Goal: Find specific page/section: Find specific page/section

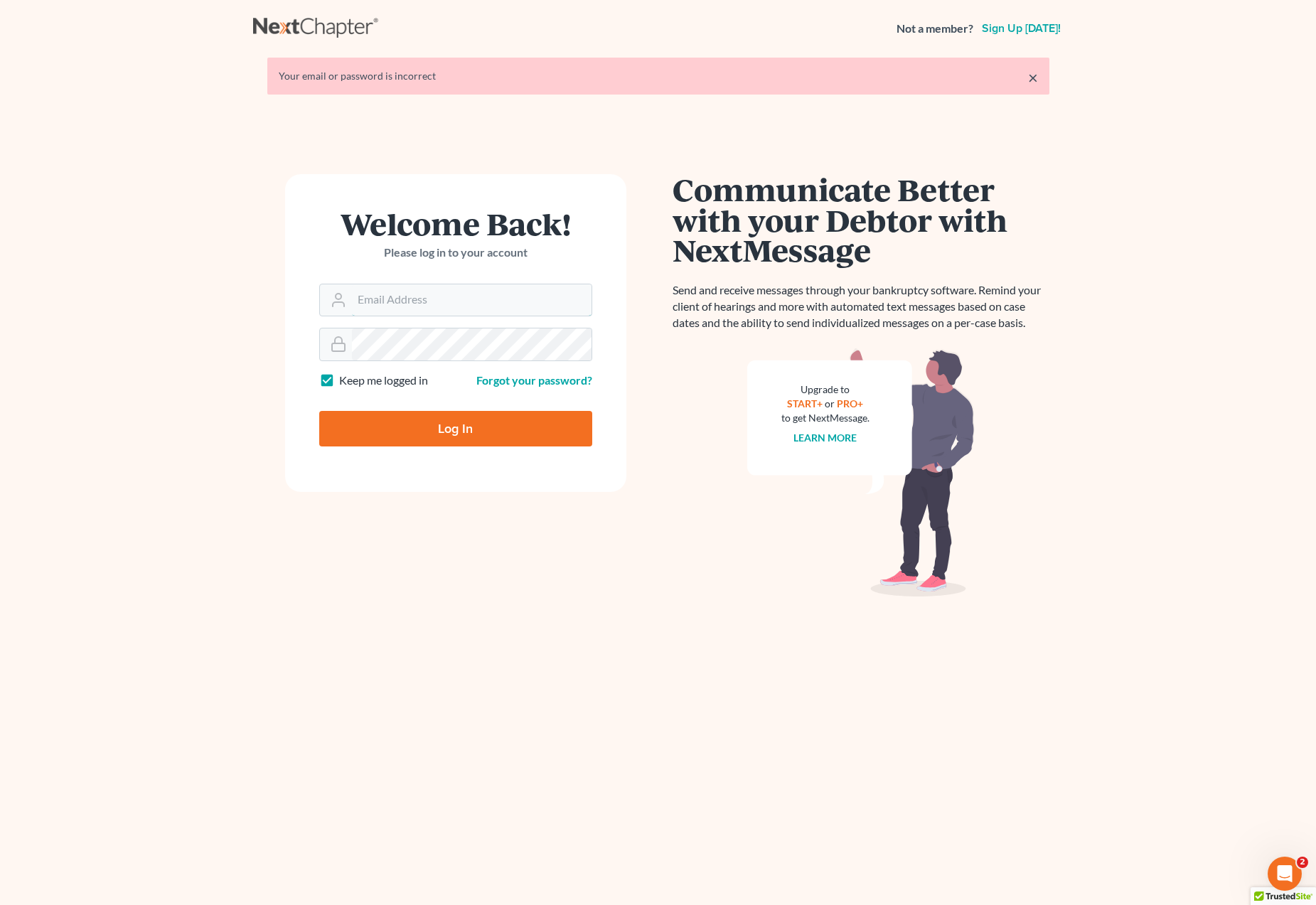
type input "Dsolis@bell-law.net"
click at [454, 435] on input "Log In" at bounding box center [455, 429] width 273 height 36
type input "Thinking..."
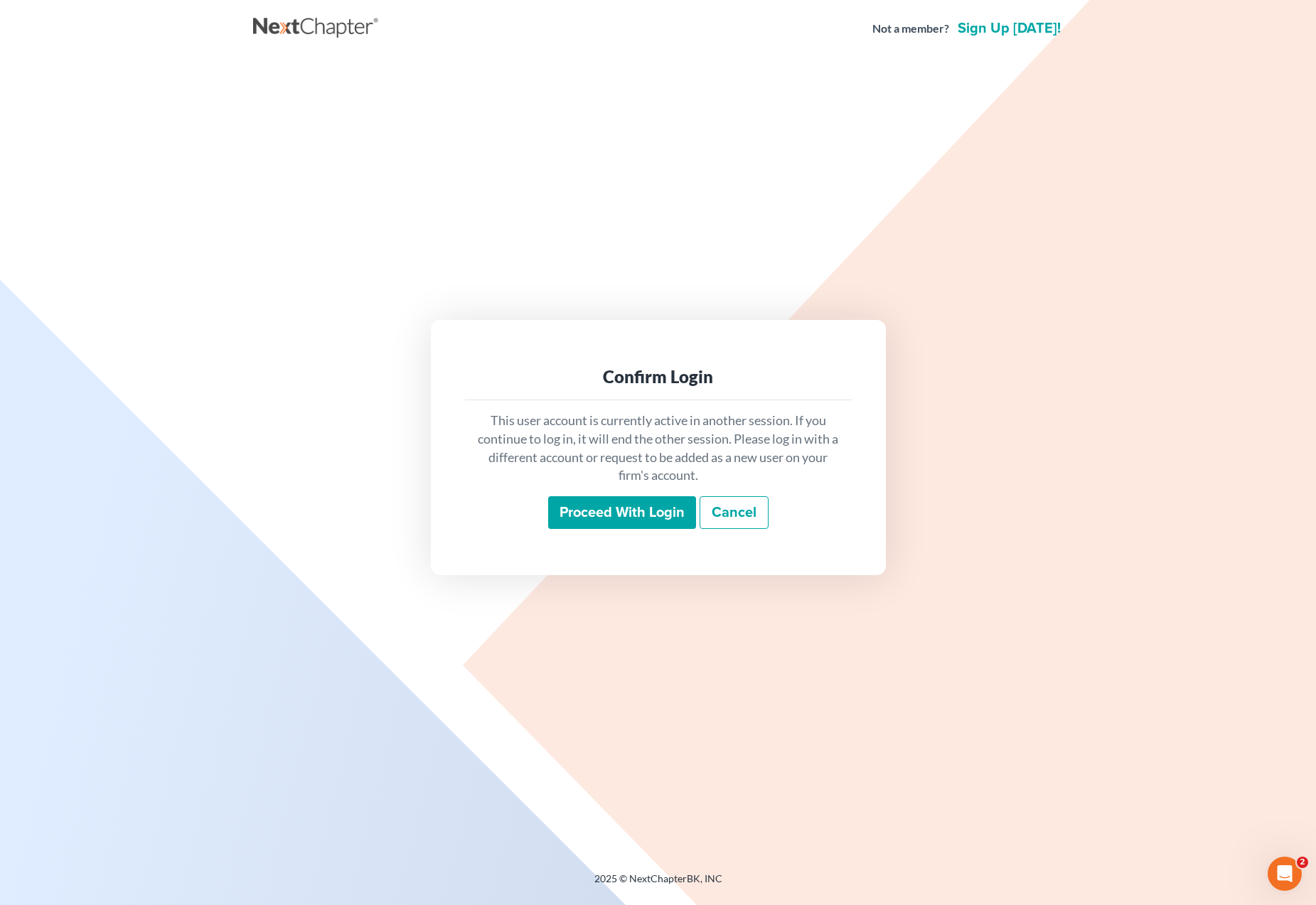
click at [611, 501] on input "Proceed with login" at bounding box center [622, 513] width 148 height 33
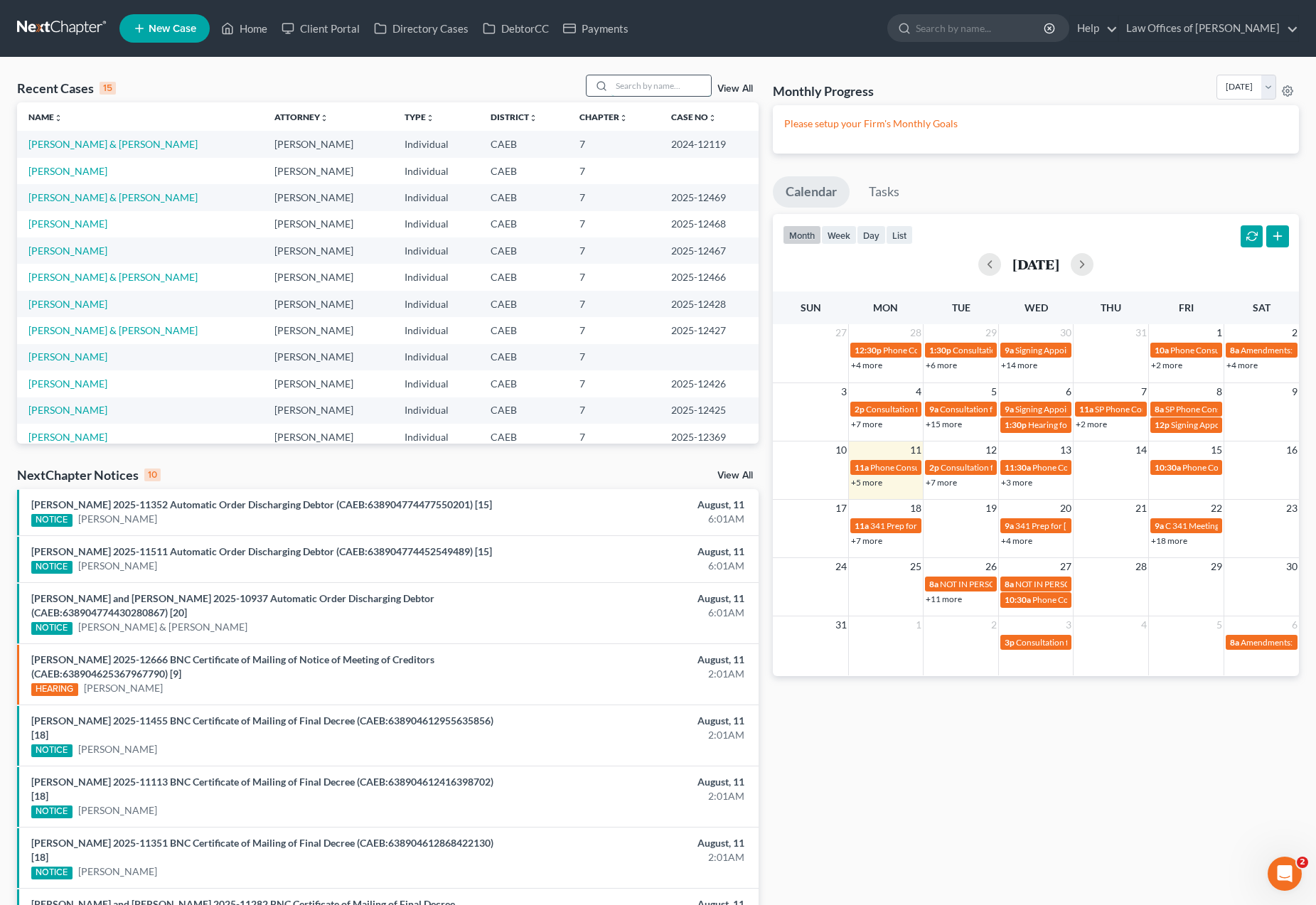
click at [631, 82] on input "search" at bounding box center [661, 86] width 99 height 21
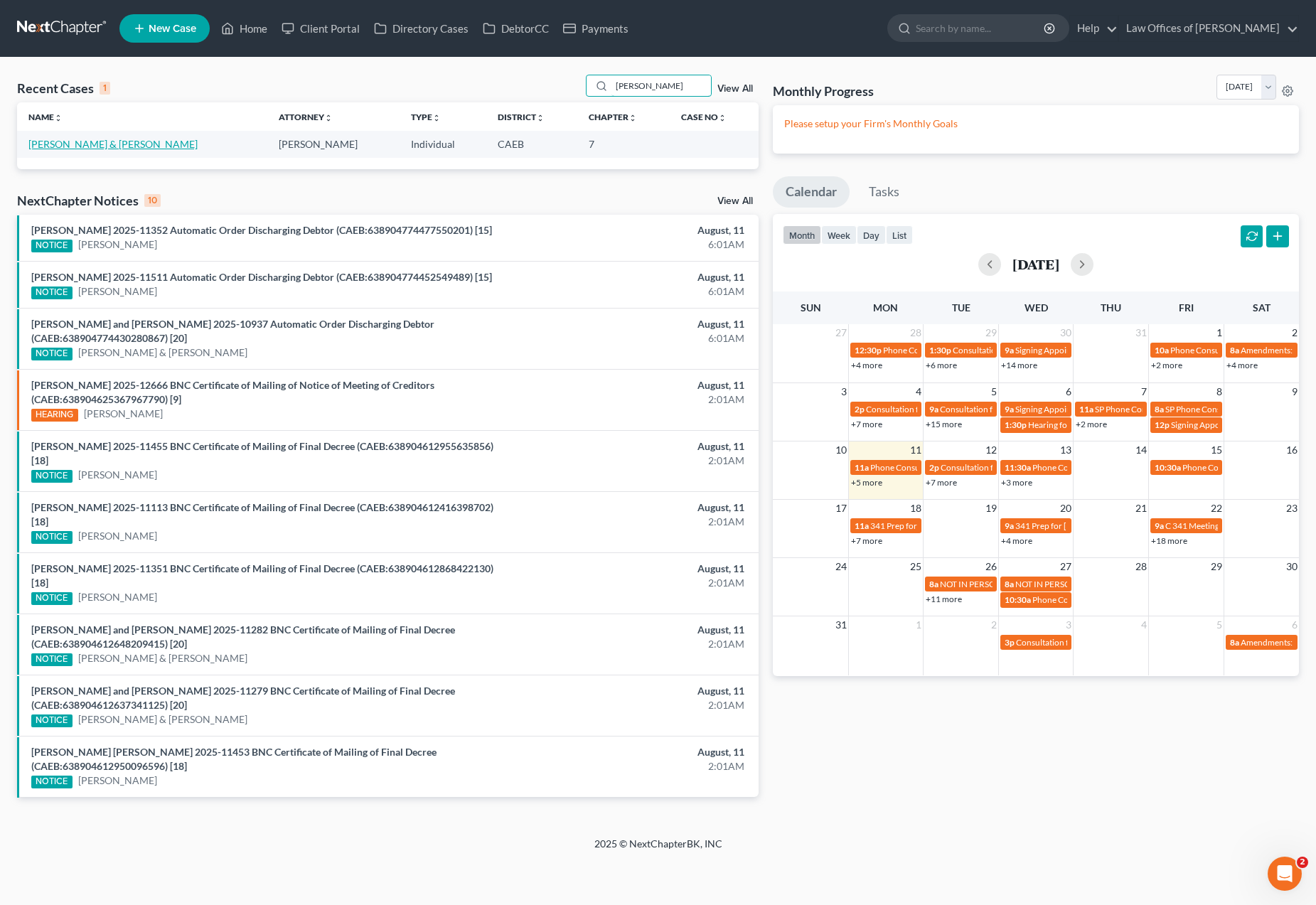
type input "[PERSON_NAME]"
click at [182, 142] on link "[PERSON_NAME] & [PERSON_NAME]" at bounding box center [113, 144] width 169 height 12
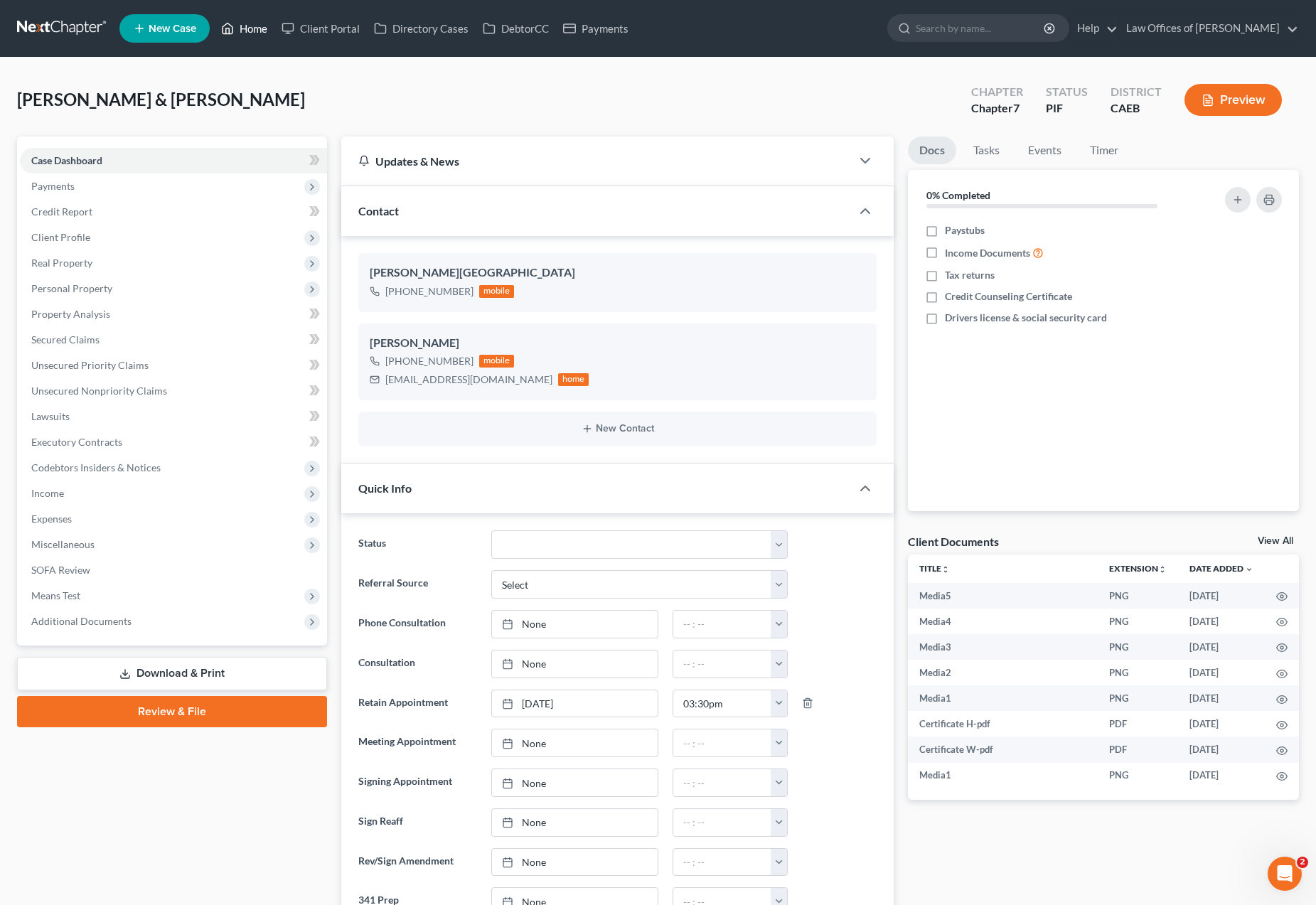
click at [247, 34] on link "Home" at bounding box center [244, 28] width 60 height 26
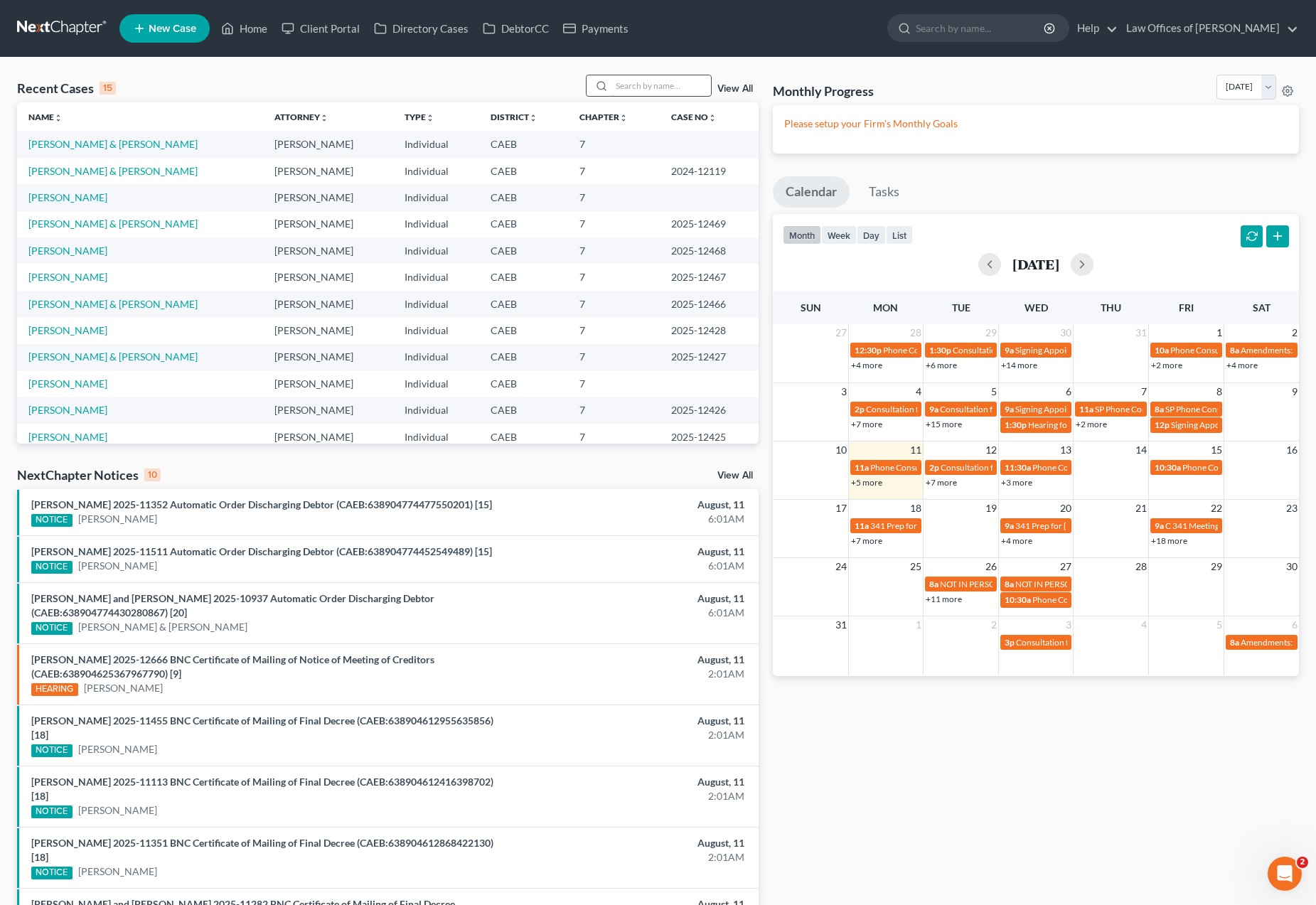
click at [668, 88] on input "search" at bounding box center [661, 86] width 99 height 21
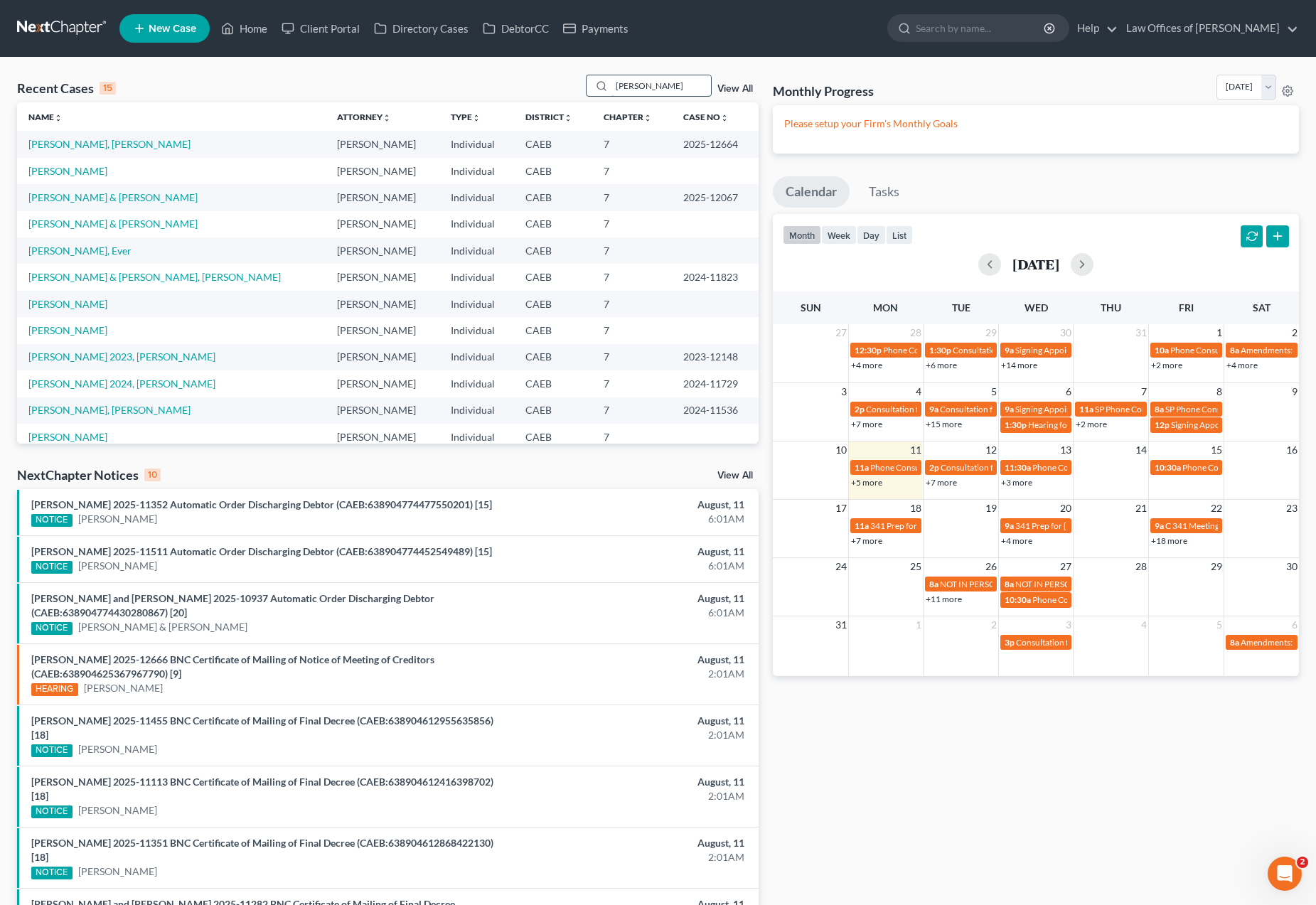
type input "Chavez"
drag, startPoint x: 670, startPoint y: 83, endPoint x: 120, endPoint y: 145, distance: 553.5
click at [120, 145] on link "Chavez Del Rio, Azucena" at bounding box center [109, 144] width 162 height 12
select select "6"
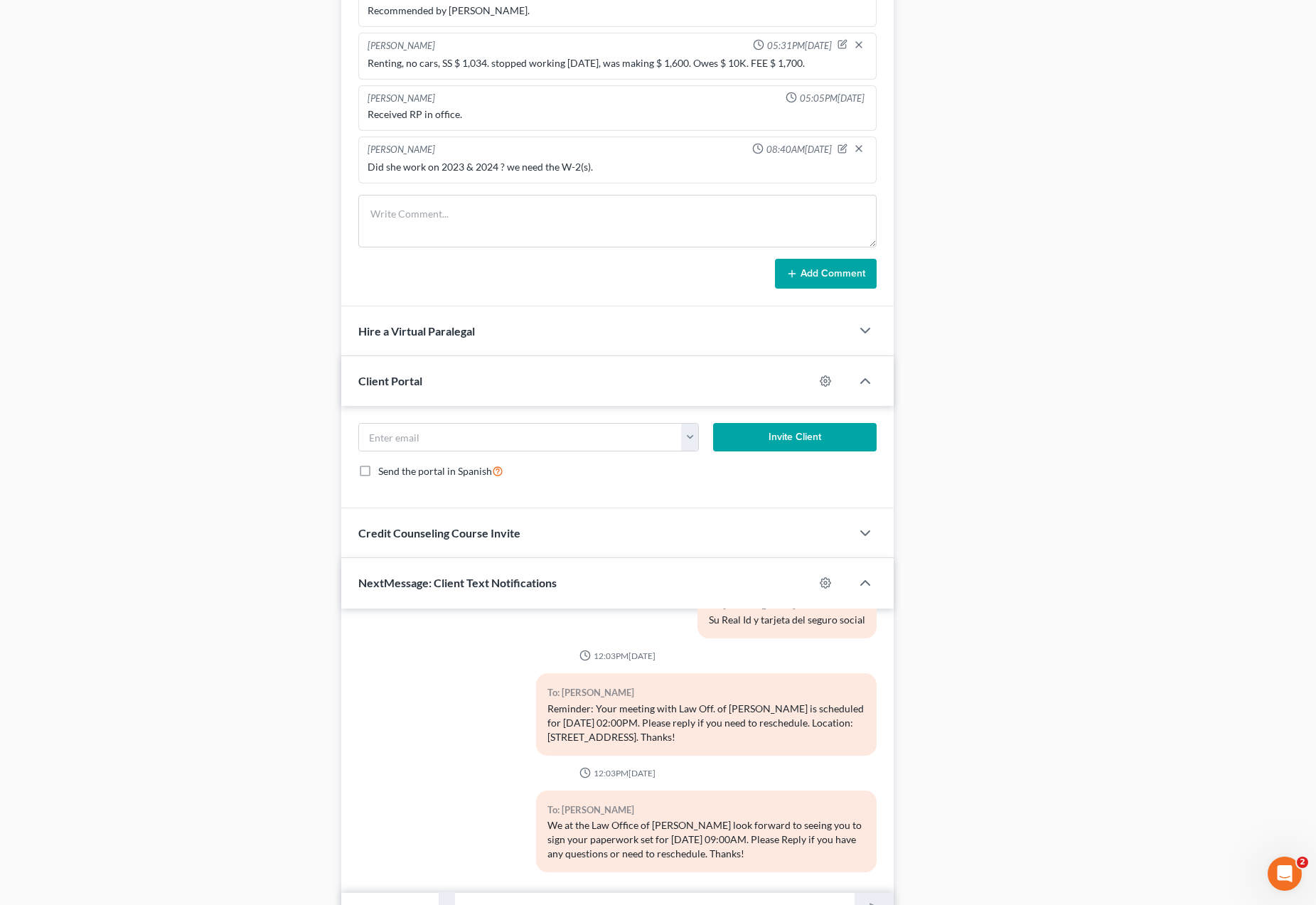
scroll to position [1923, 0]
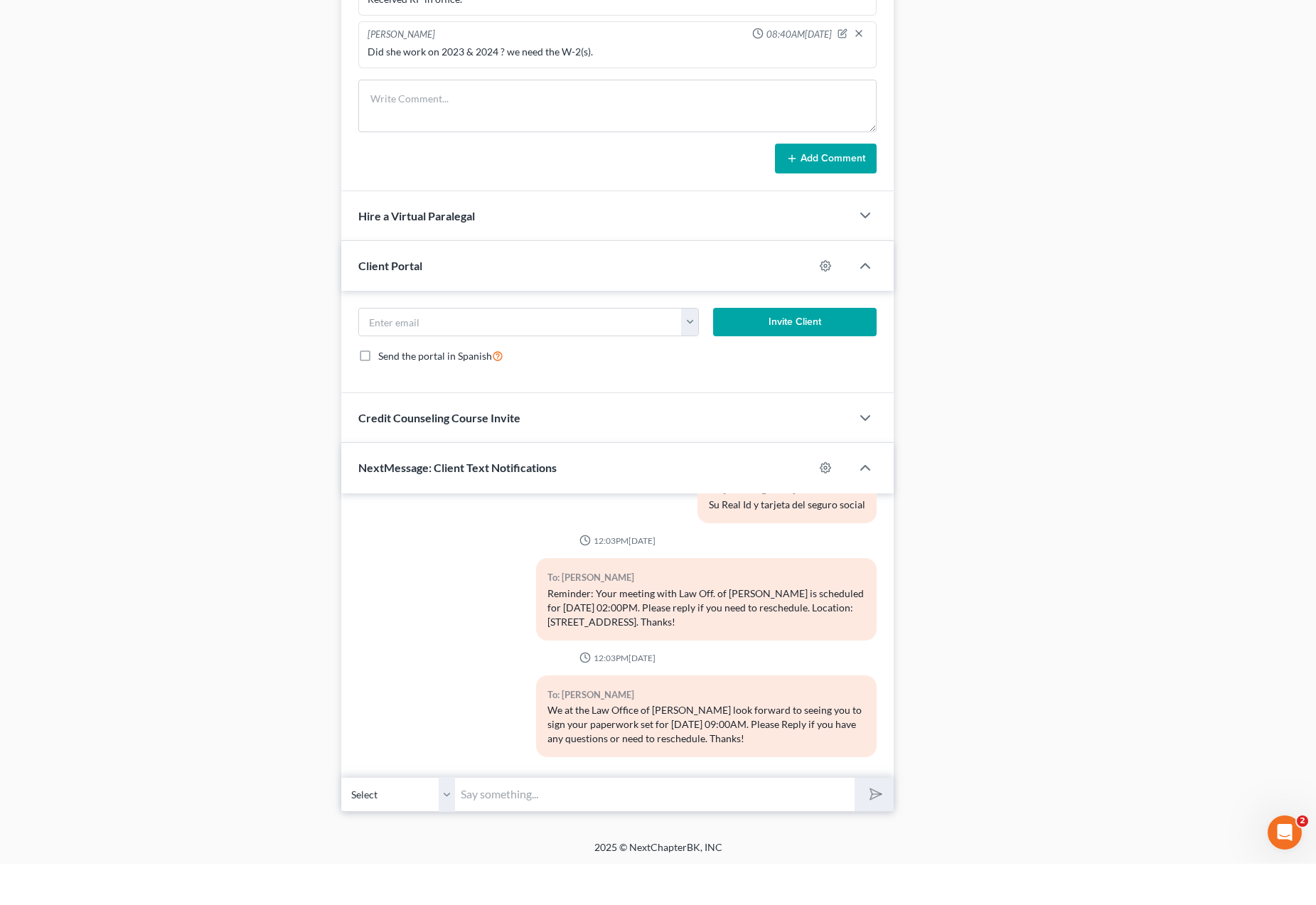
click at [517, 818] on input "text" at bounding box center [654, 835] width 400 height 35
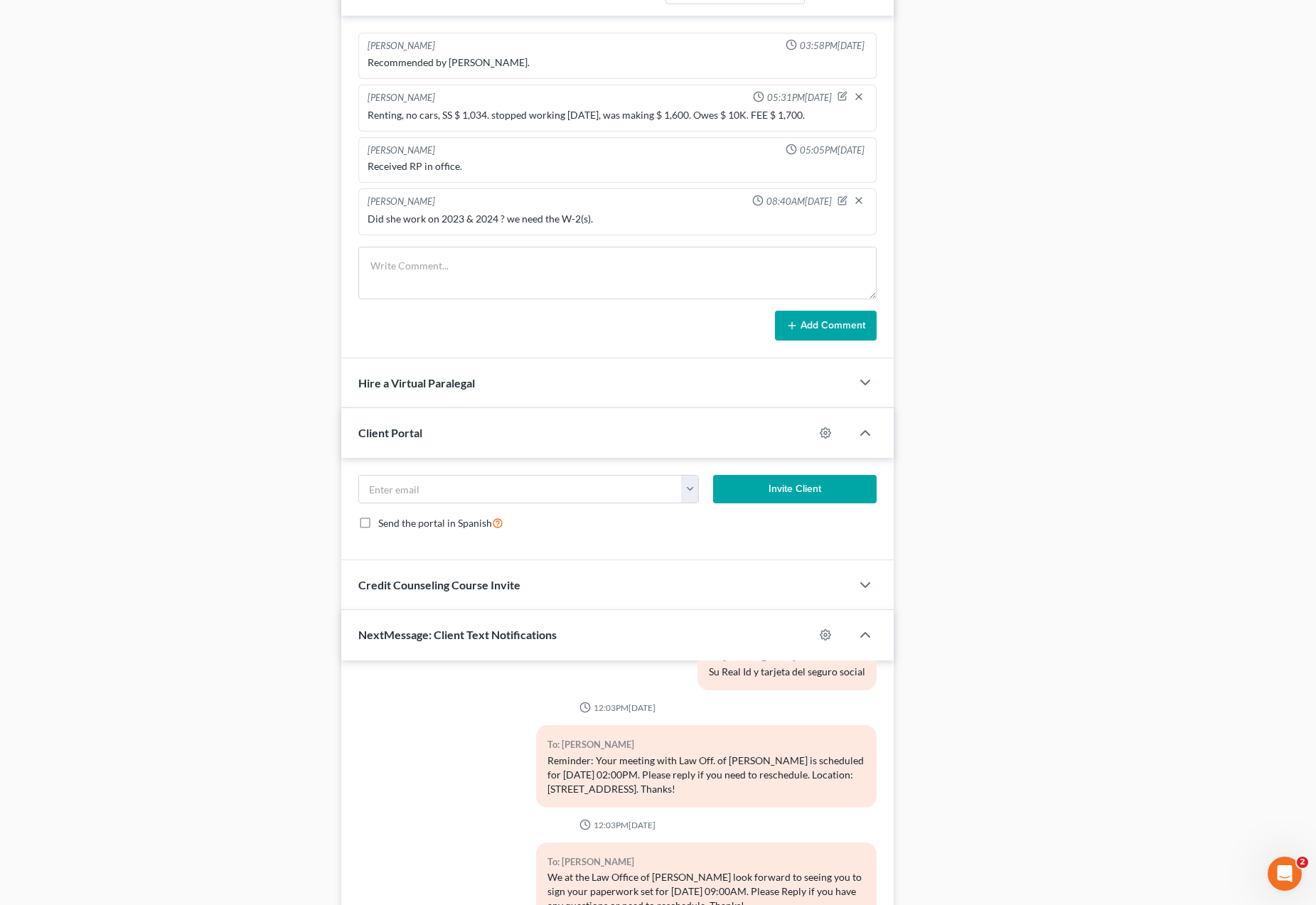
scroll to position [1075, 0]
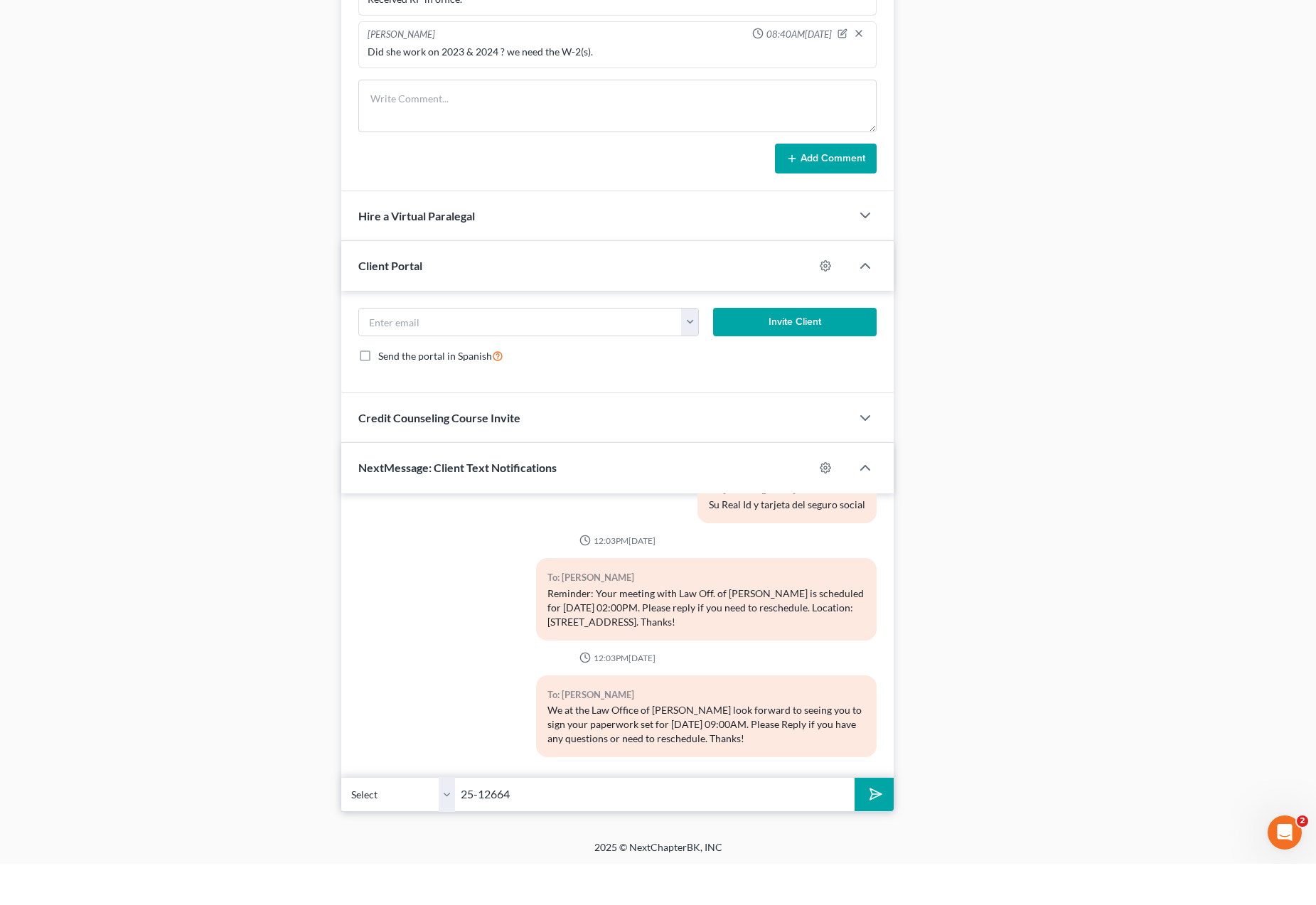
type input "25-12664"
click at [875, 826] on icon "submit" at bounding box center [873, 835] width 20 height 20
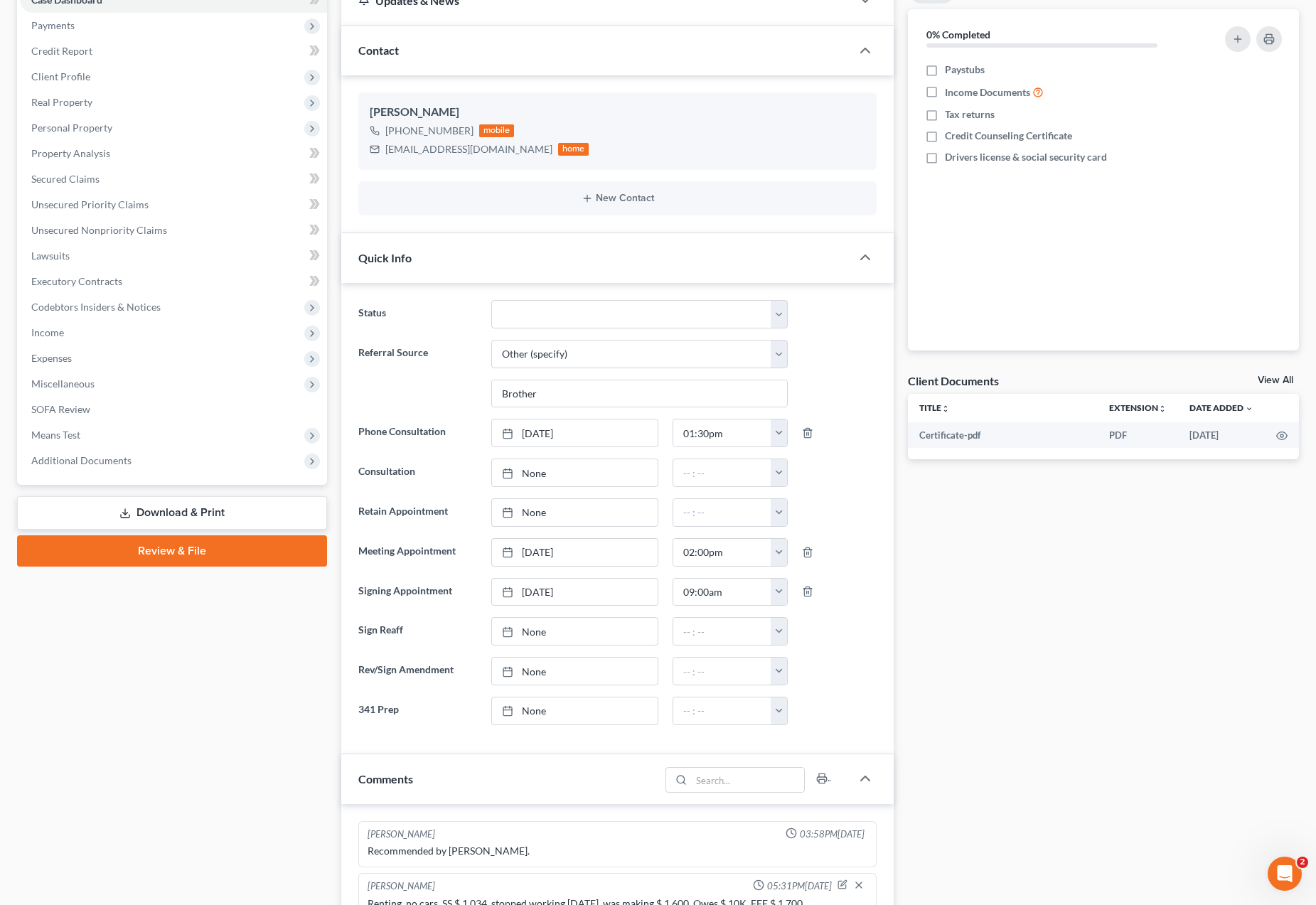
scroll to position [0, 0]
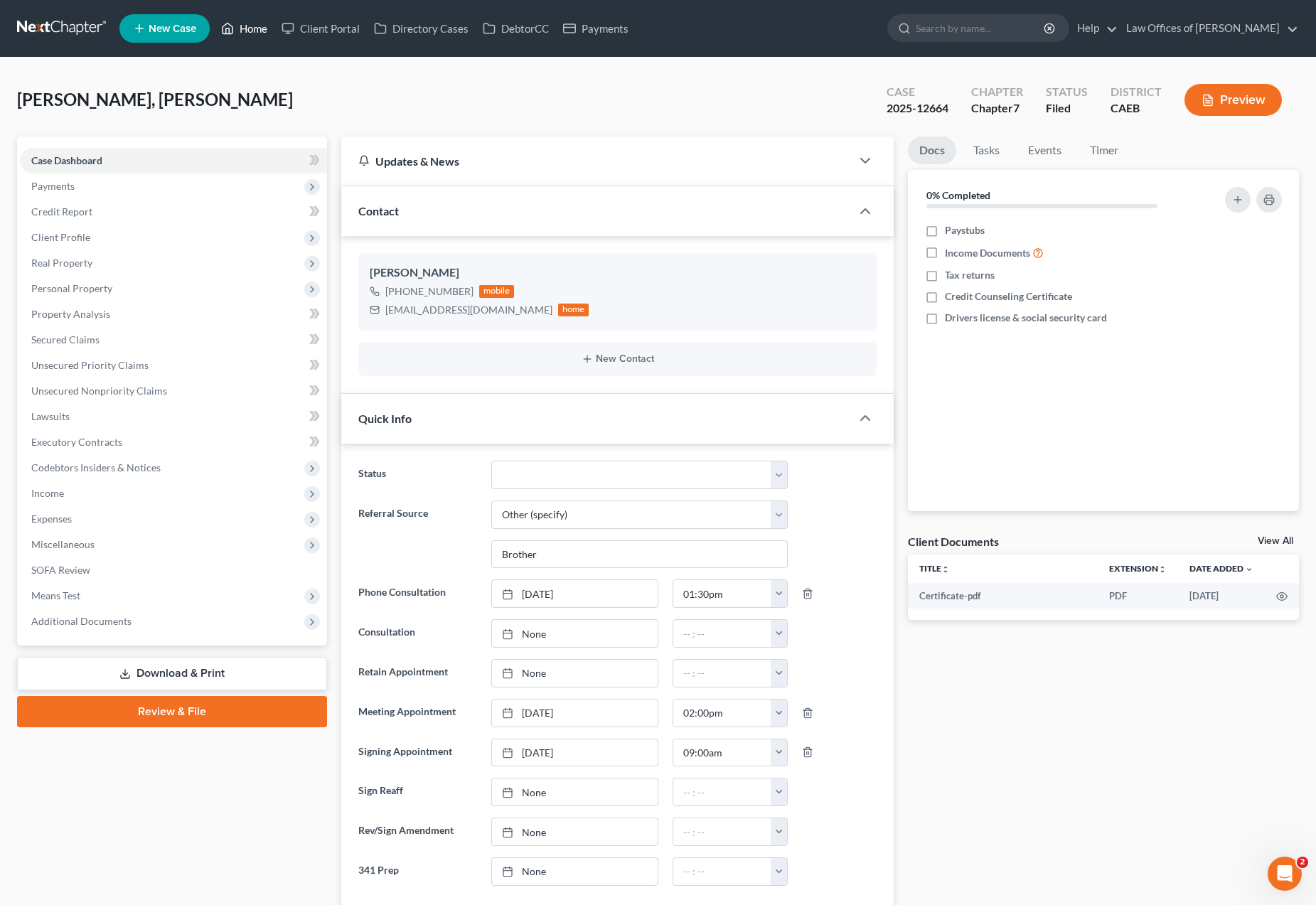
click at [258, 28] on link "Home" at bounding box center [244, 28] width 60 height 26
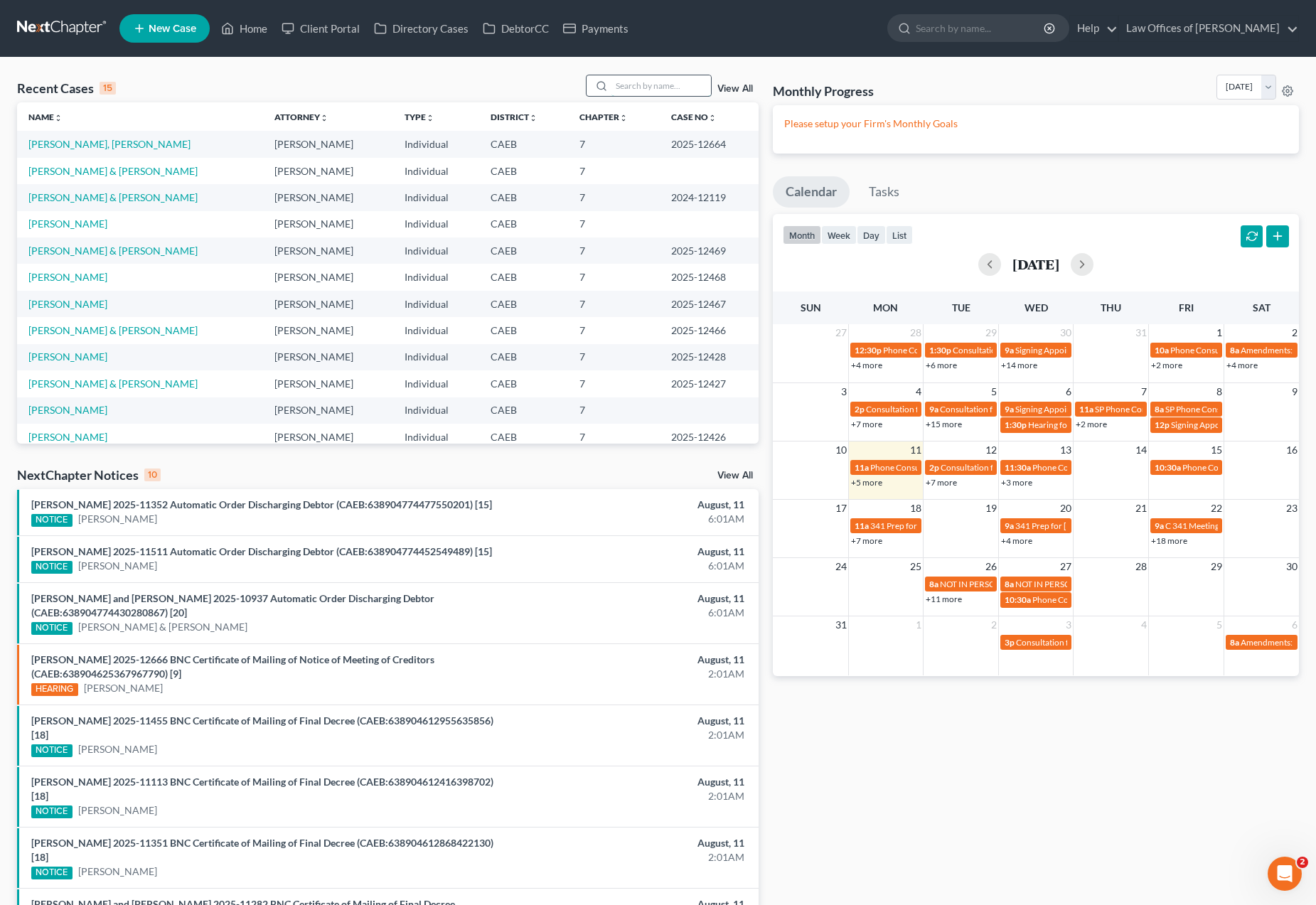
click at [632, 90] on input "search" at bounding box center [661, 86] width 99 height 21
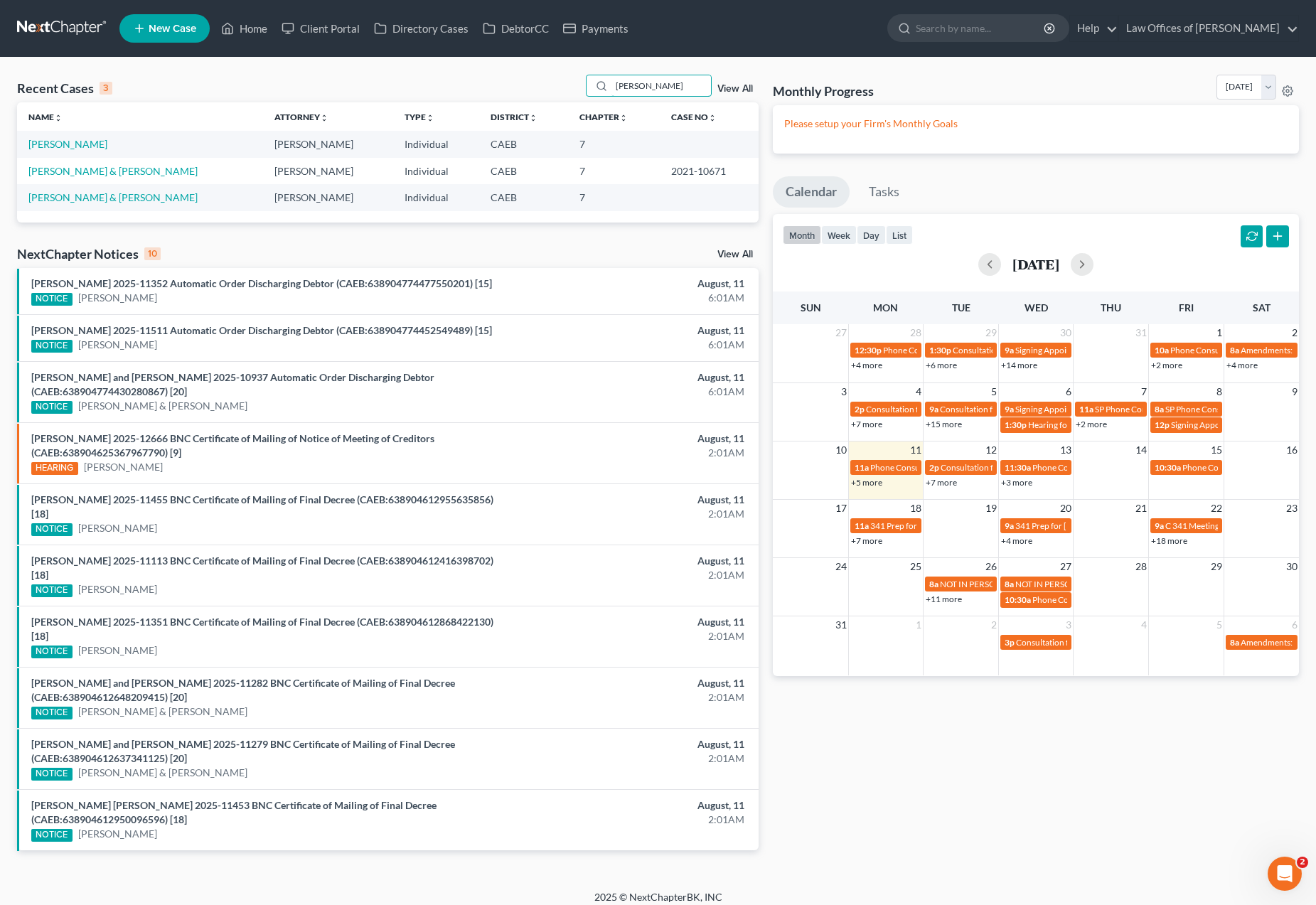
type input "Zacarias"
click at [136, 144] on td "Zacarias-Gomez, Marcos" at bounding box center [140, 143] width 246 height 26
click at [108, 145] on link "Zacarias-Gomez, Marcos" at bounding box center [68, 144] width 79 height 12
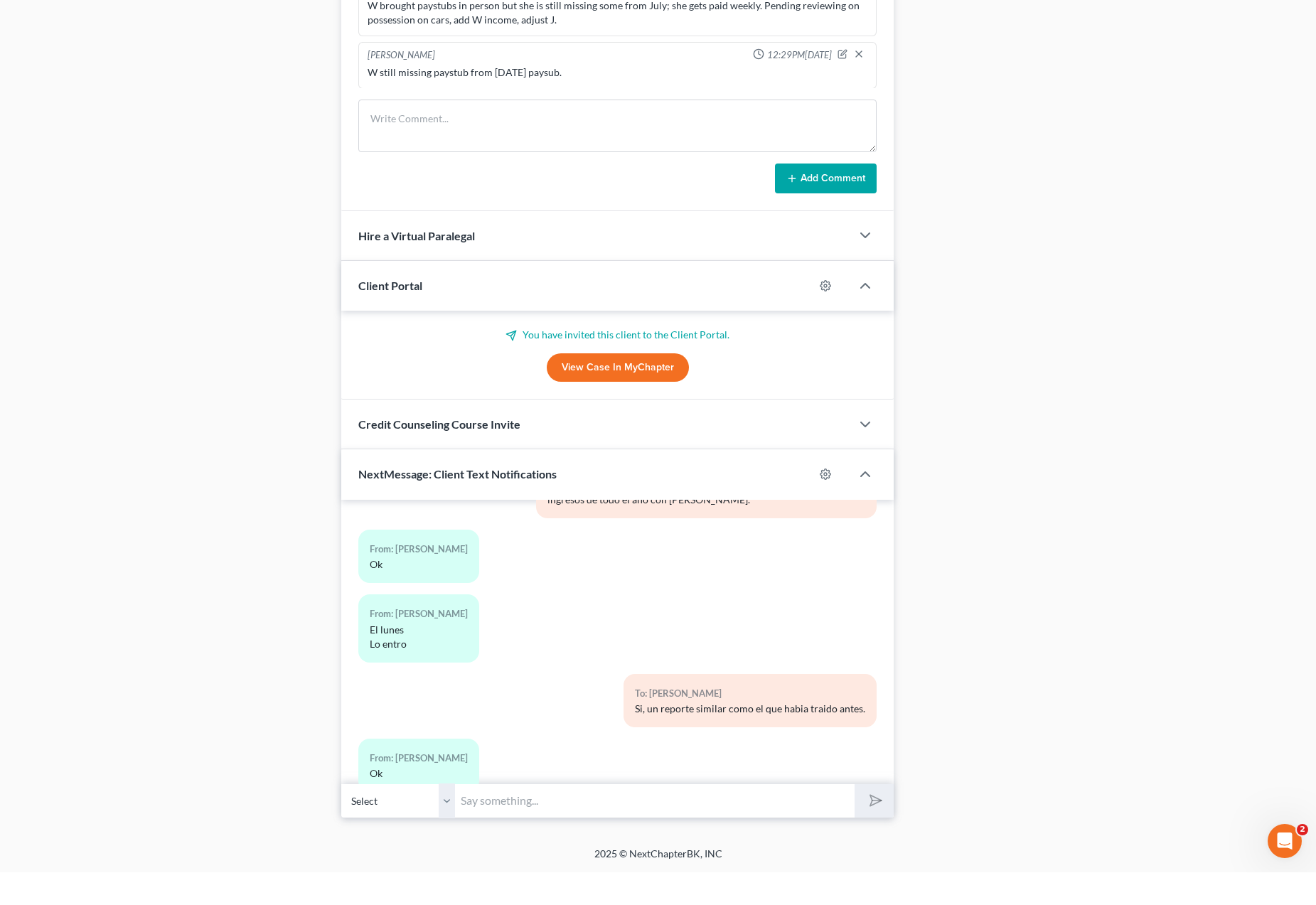
scroll to position [4392, 0]
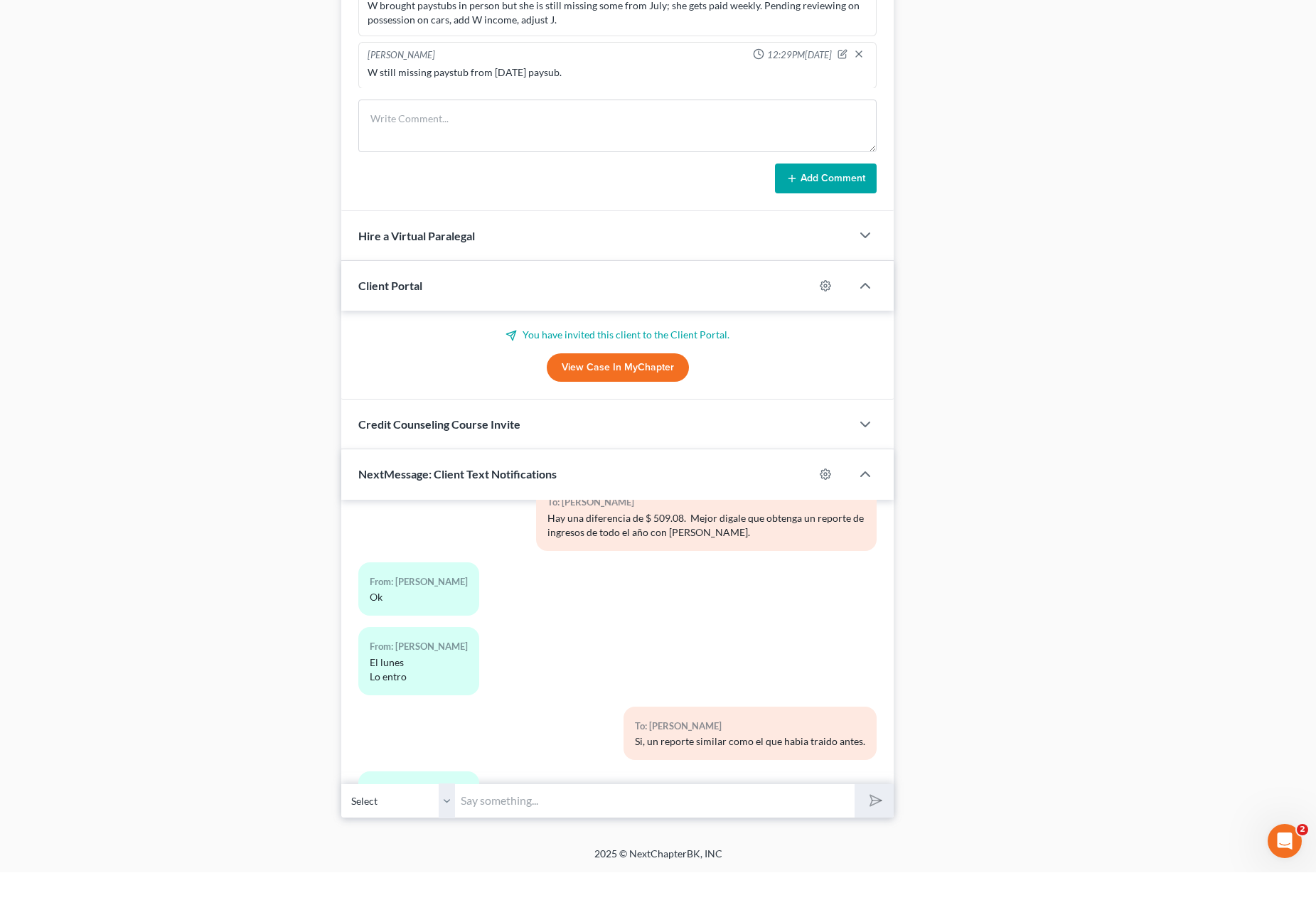
click at [507, 816] on input "text" at bounding box center [654, 833] width 400 height 35
type input "E"
type input "Muy bien."
click at [874, 817] on button "submit" at bounding box center [874, 833] width 39 height 33
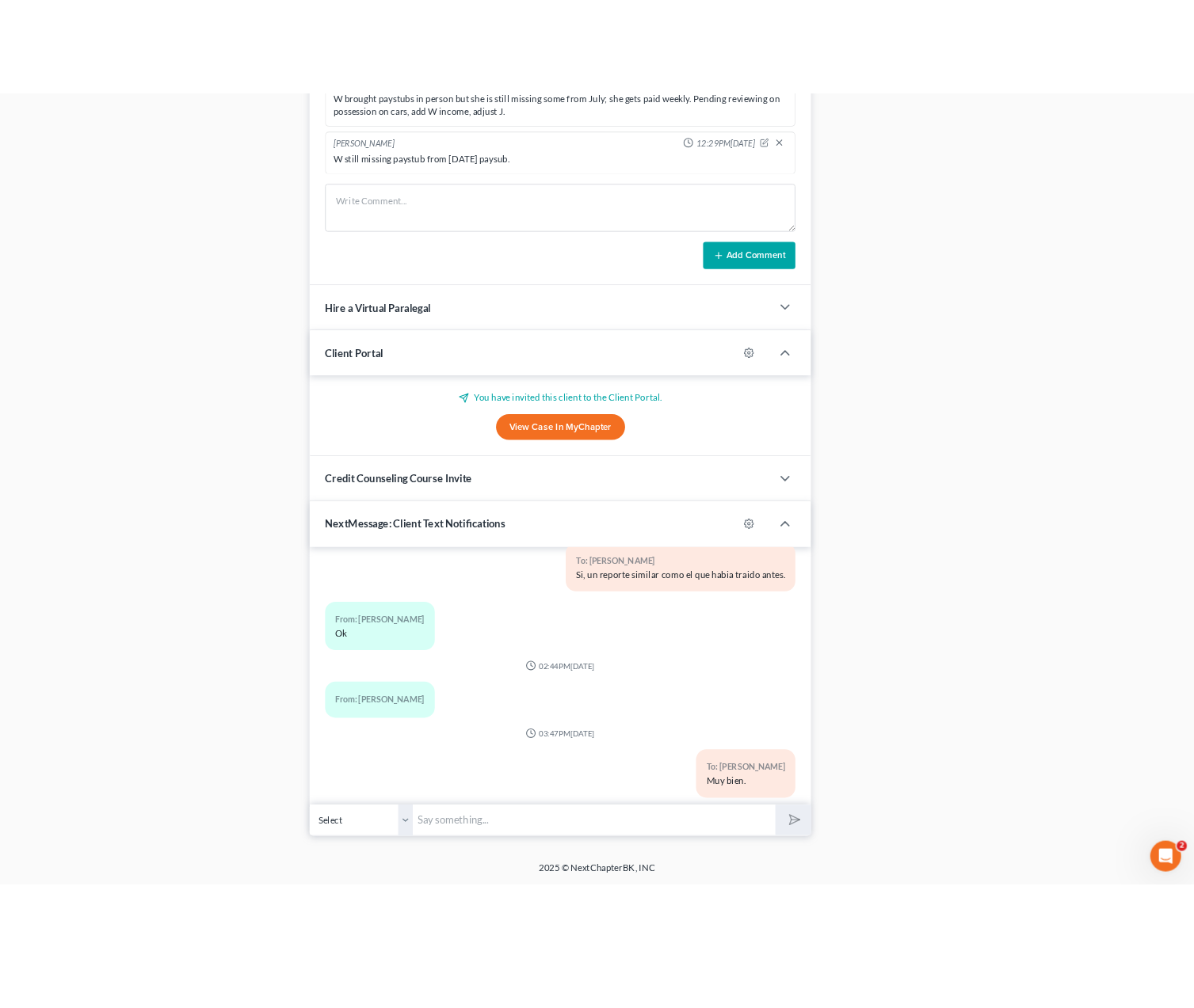
scroll to position [0, 0]
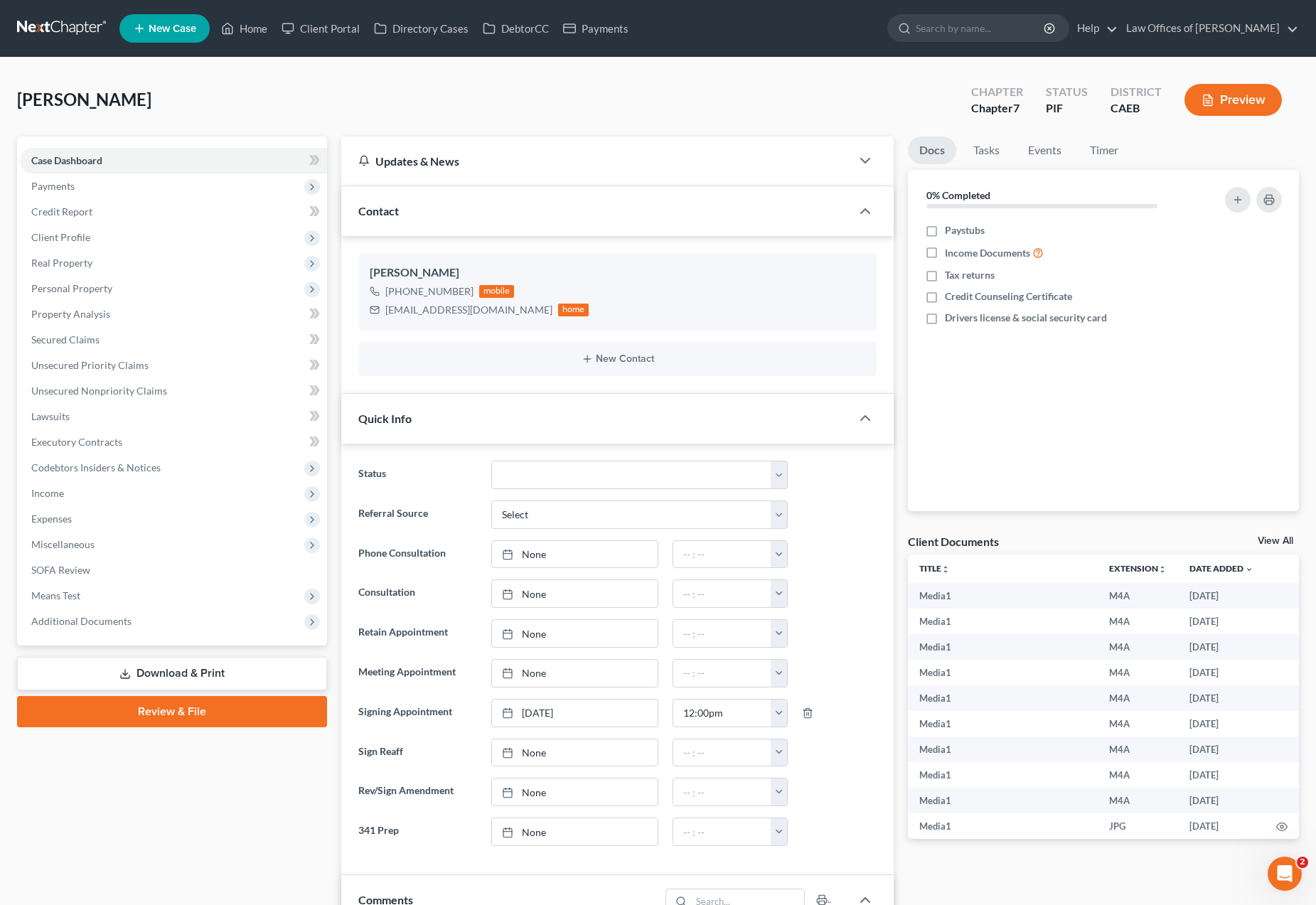
click at [249, 29] on link "Home" at bounding box center [244, 28] width 60 height 26
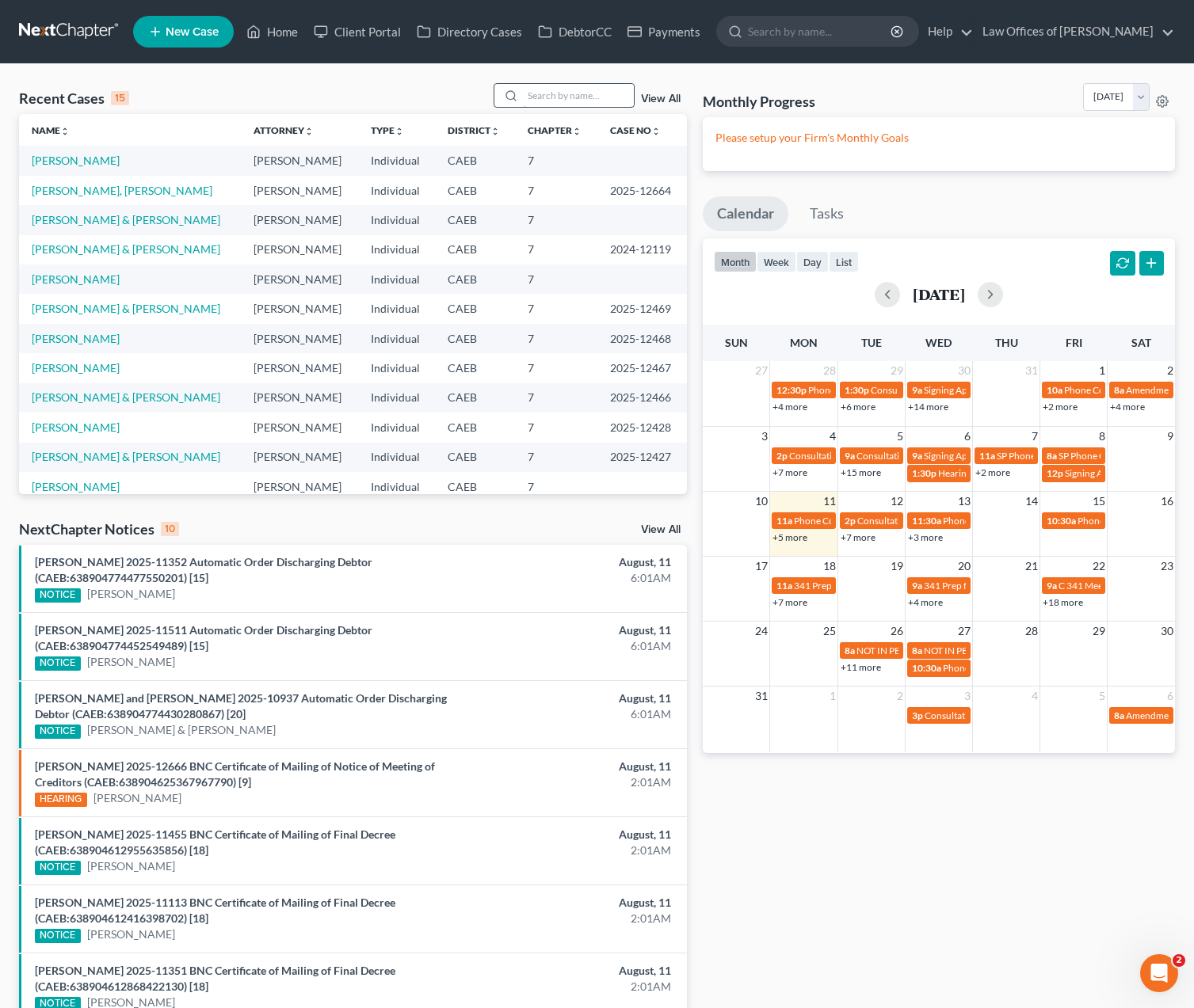
click at [608, 99] on input "search" at bounding box center [578, 96] width 111 height 23
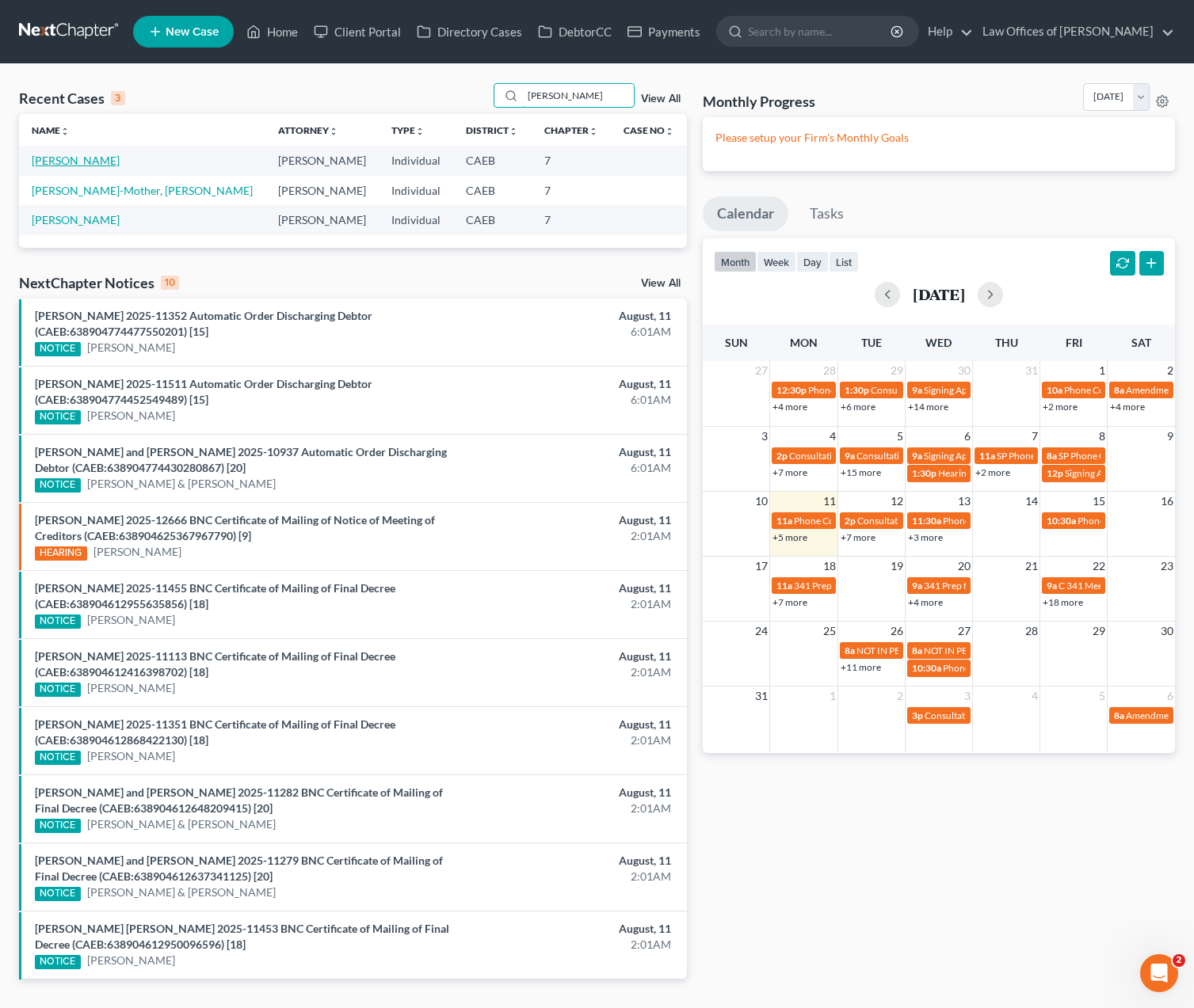
type input "Chavolla"
click at [108, 163] on link "Chavolla, Sandra" at bounding box center [75, 160] width 88 height 13
click at [105, 163] on link "Chavolla, Sandra" at bounding box center [75, 160] width 88 height 13
